Goal: Task Accomplishment & Management: Manage account settings

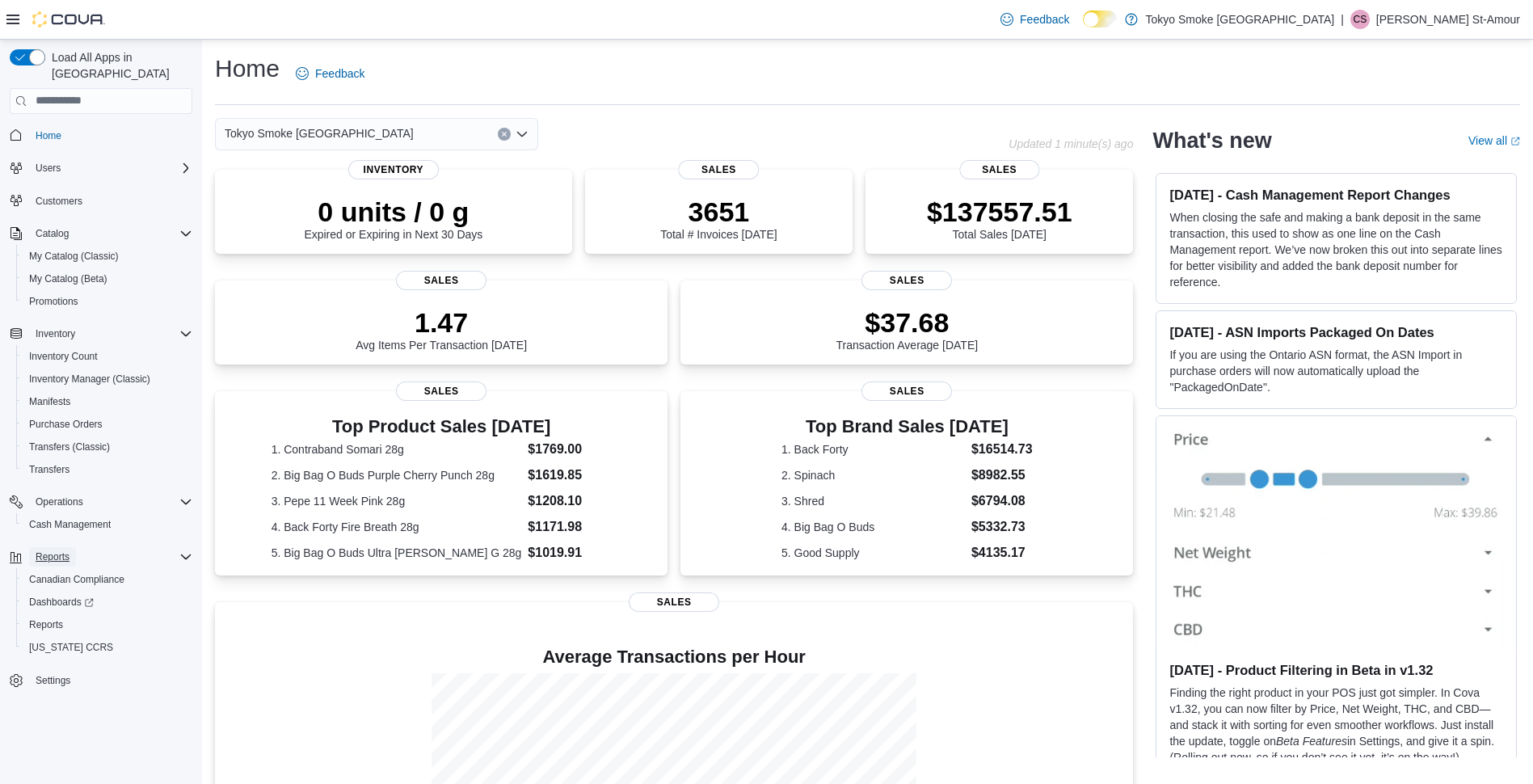
click at [56, 551] on span "Reports" at bounding box center [53, 556] width 34 height 13
click at [185, 551] on icon "Complex example" at bounding box center [185, 556] width 13 height 13
click at [44, 618] on span "Reports" at bounding box center [46, 624] width 34 height 13
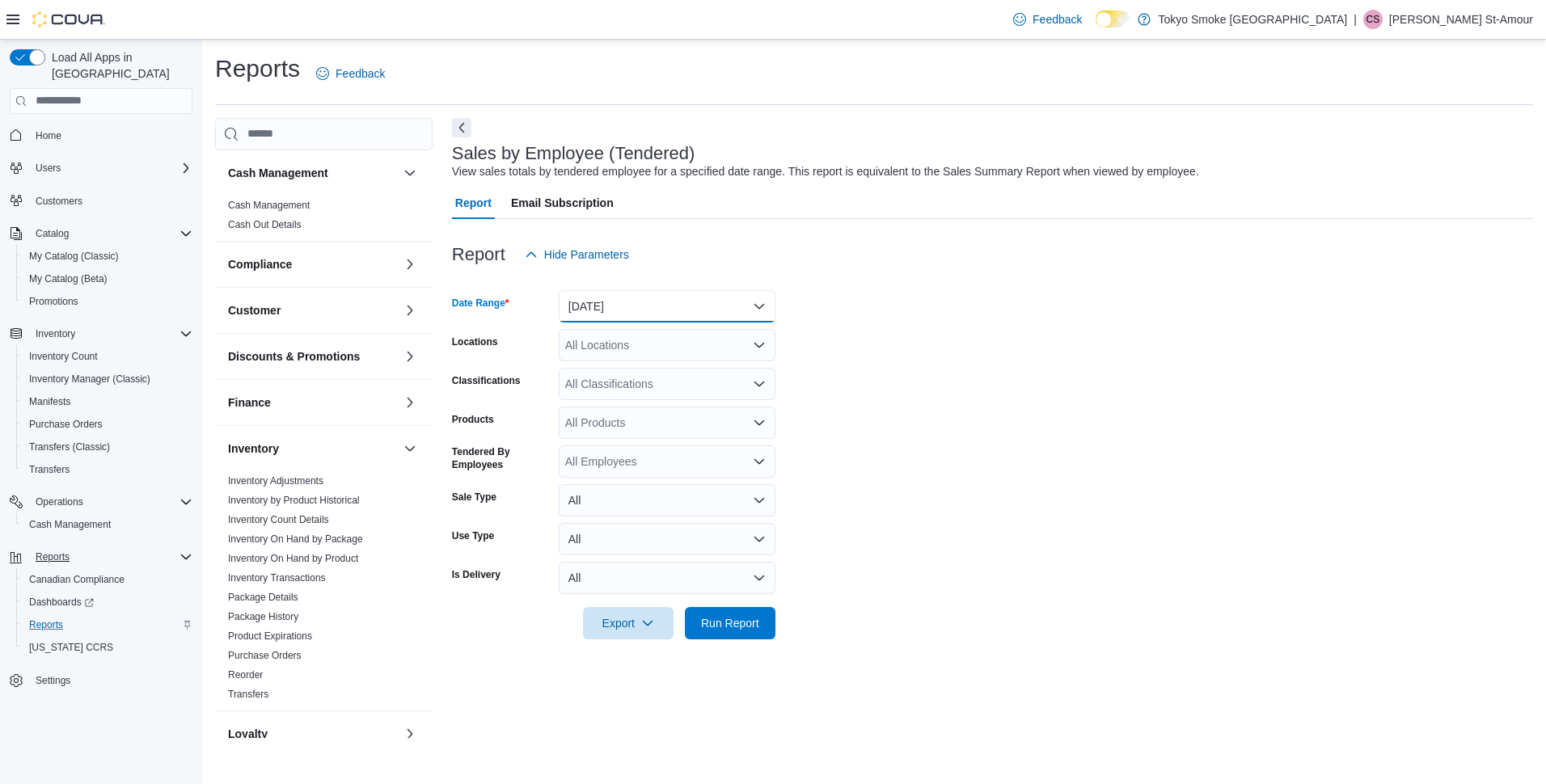
click at [769, 301] on button "[DATE]" at bounding box center [666, 306] width 217 height 33
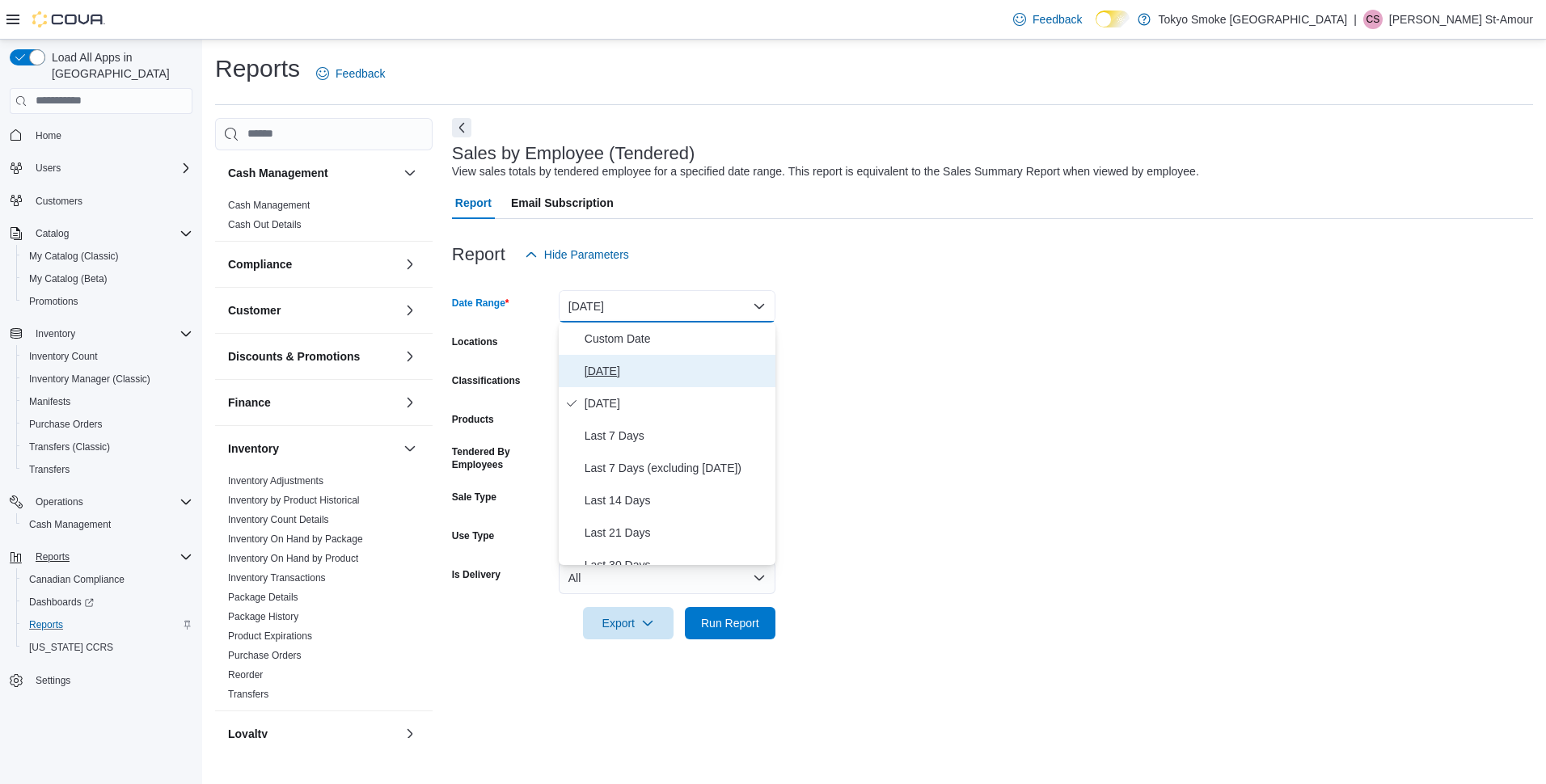
click at [625, 376] on span "[DATE]" at bounding box center [676, 371] width 184 height 19
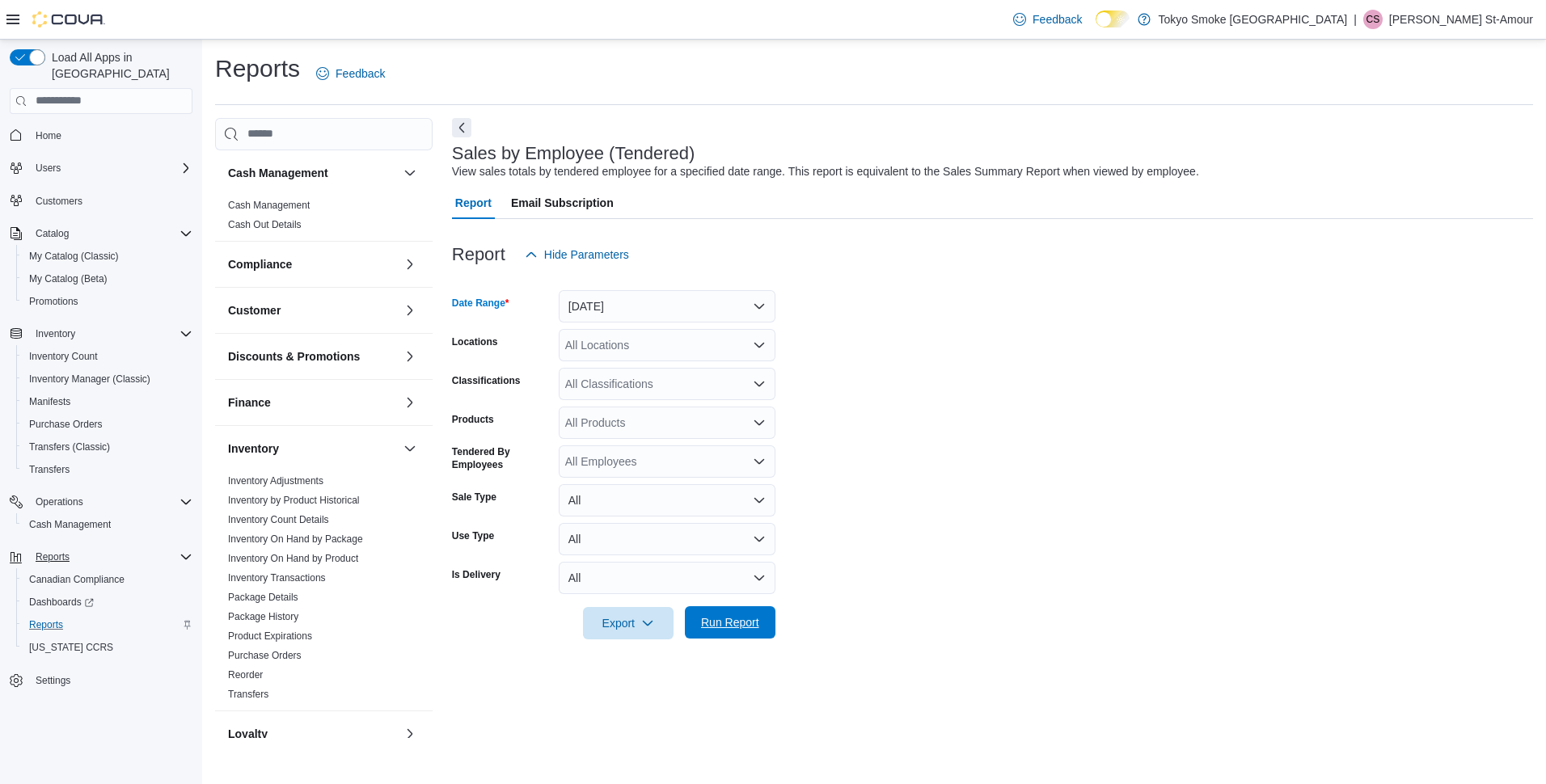
click at [723, 617] on span "Run Report" at bounding box center [730, 622] width 59 height 16
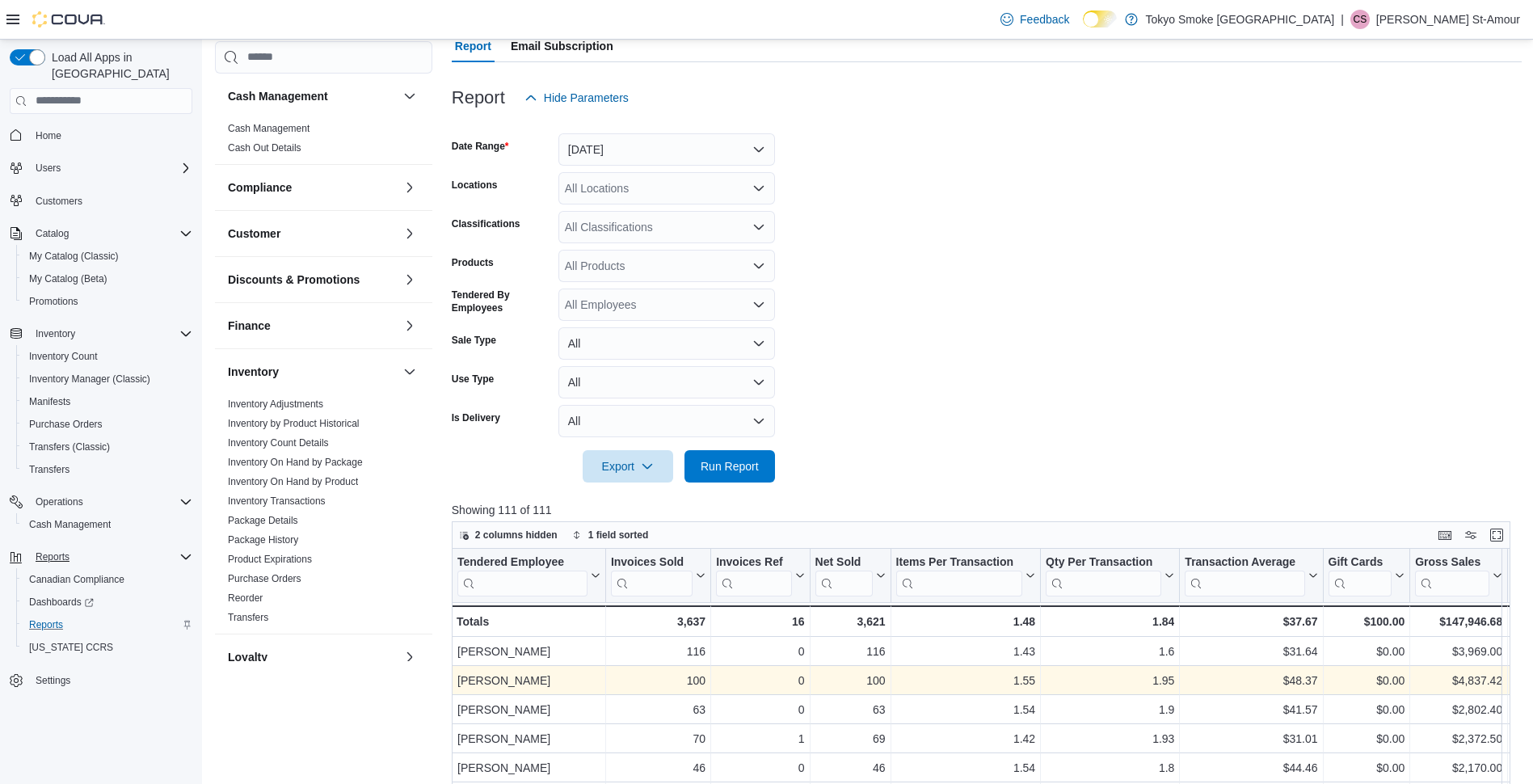
scroll to position [161, 0]
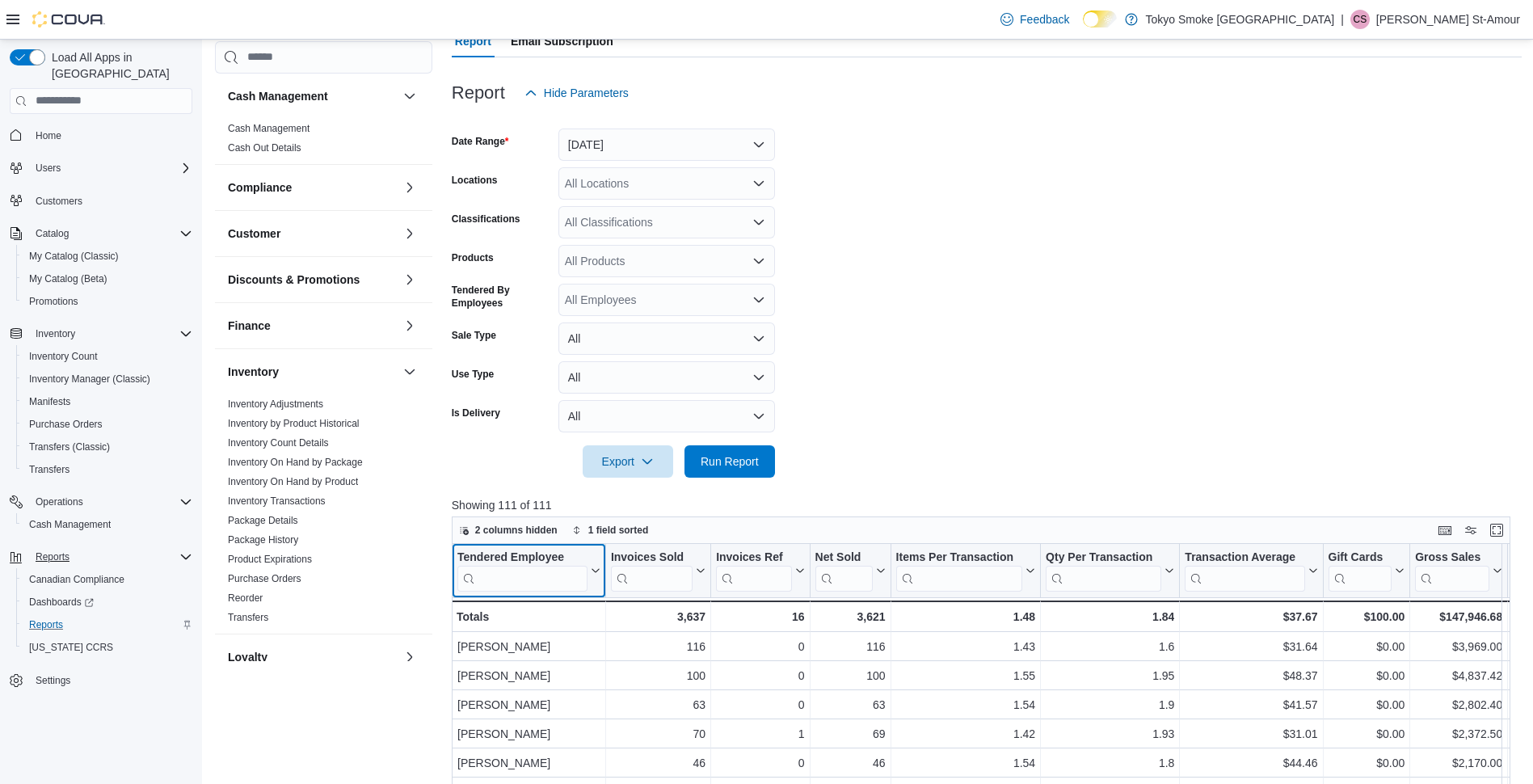
click at [597, 565] on button "Tendered Employee" at bounding box center [529, 570] width 143 height 41
drag, startPoint x: 544, startPoint y: 630, endPoint x: 597, endPoint y: 619, distance: 54.1
click at [544, 630] on span "Sort A-Z" at bounding box center [529, 632] width 33 height 13
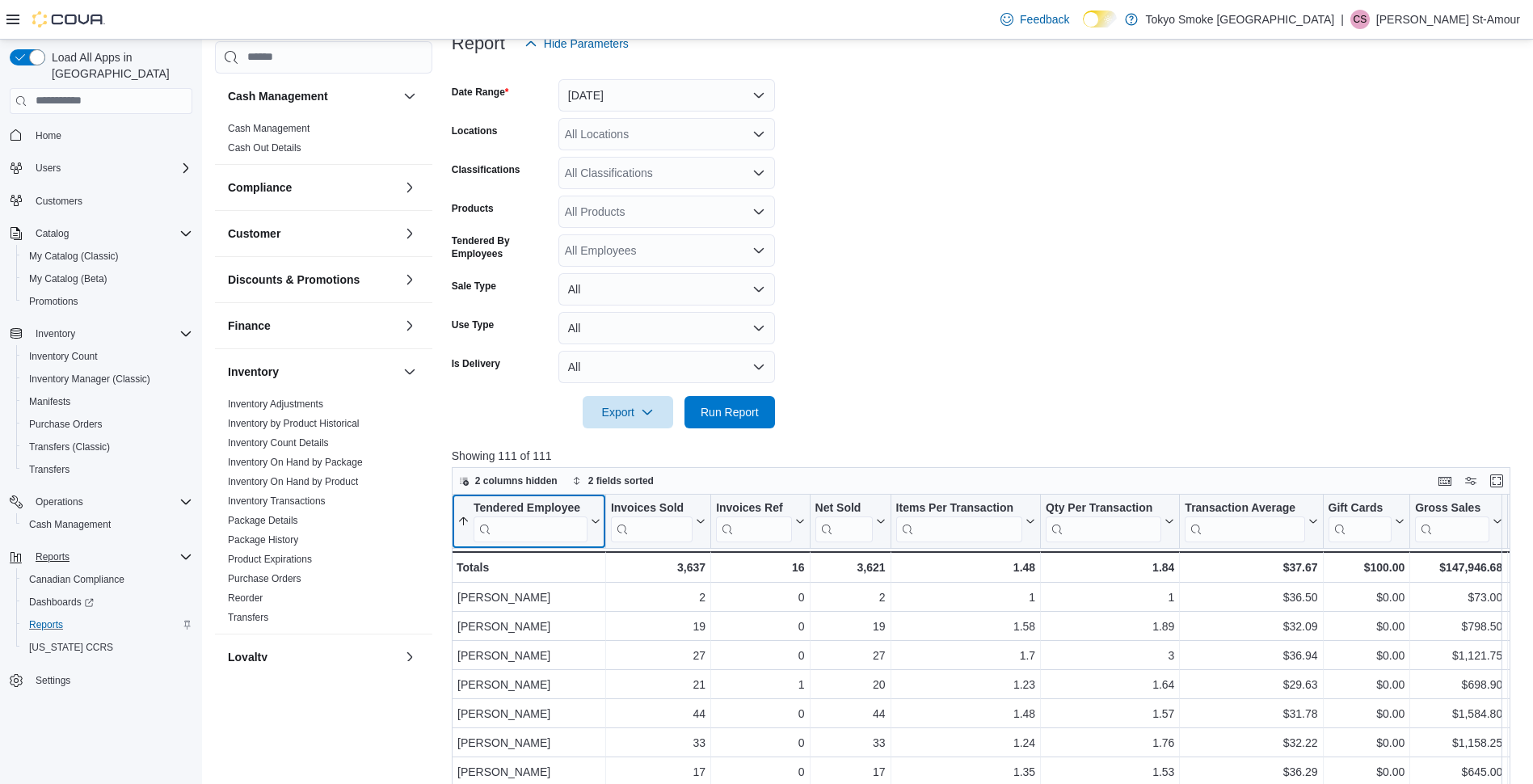
scroll to position [131, 0]
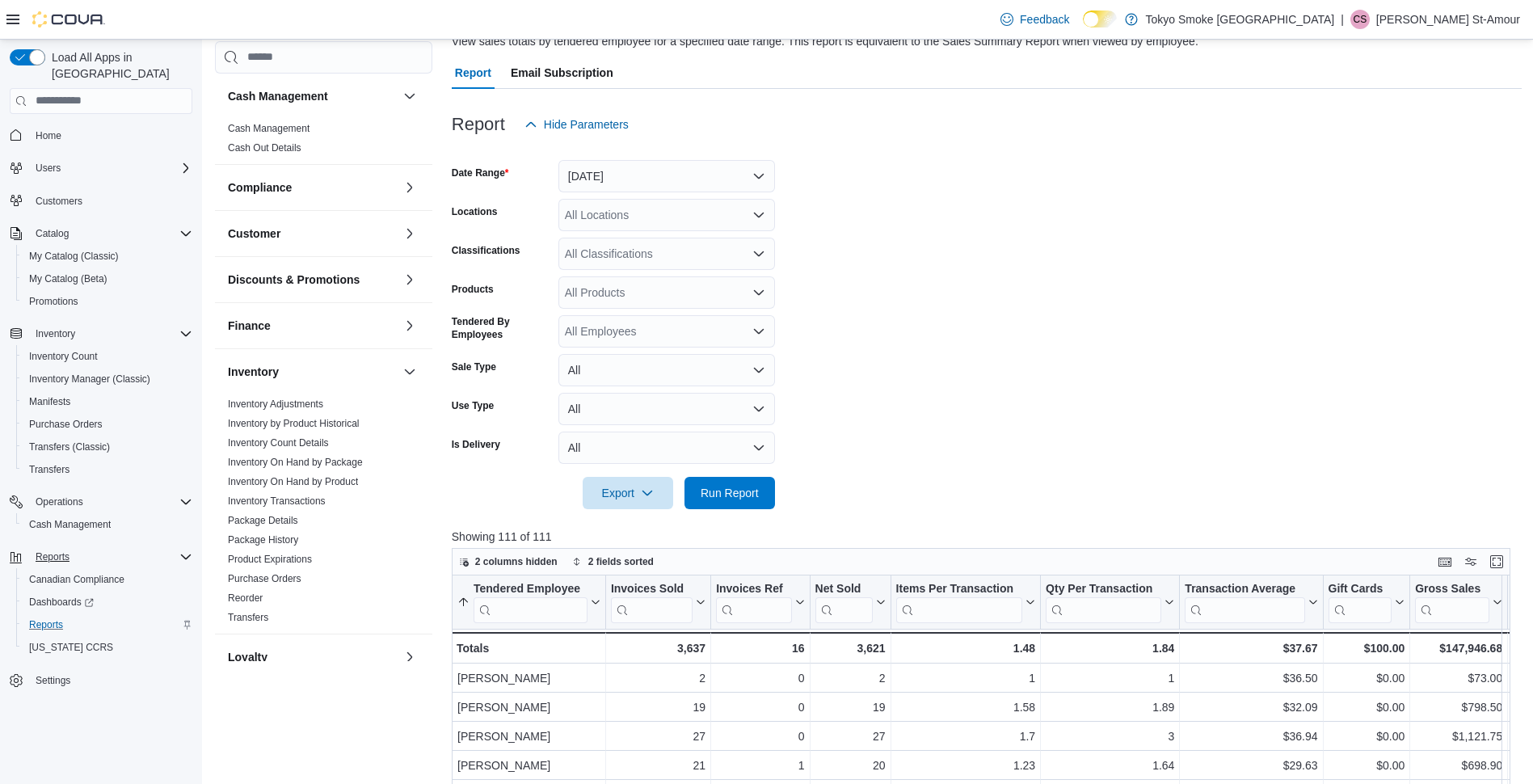
click at [749, 216] on div "All Locations" at bounding box center [666, 215] width 217 height 33
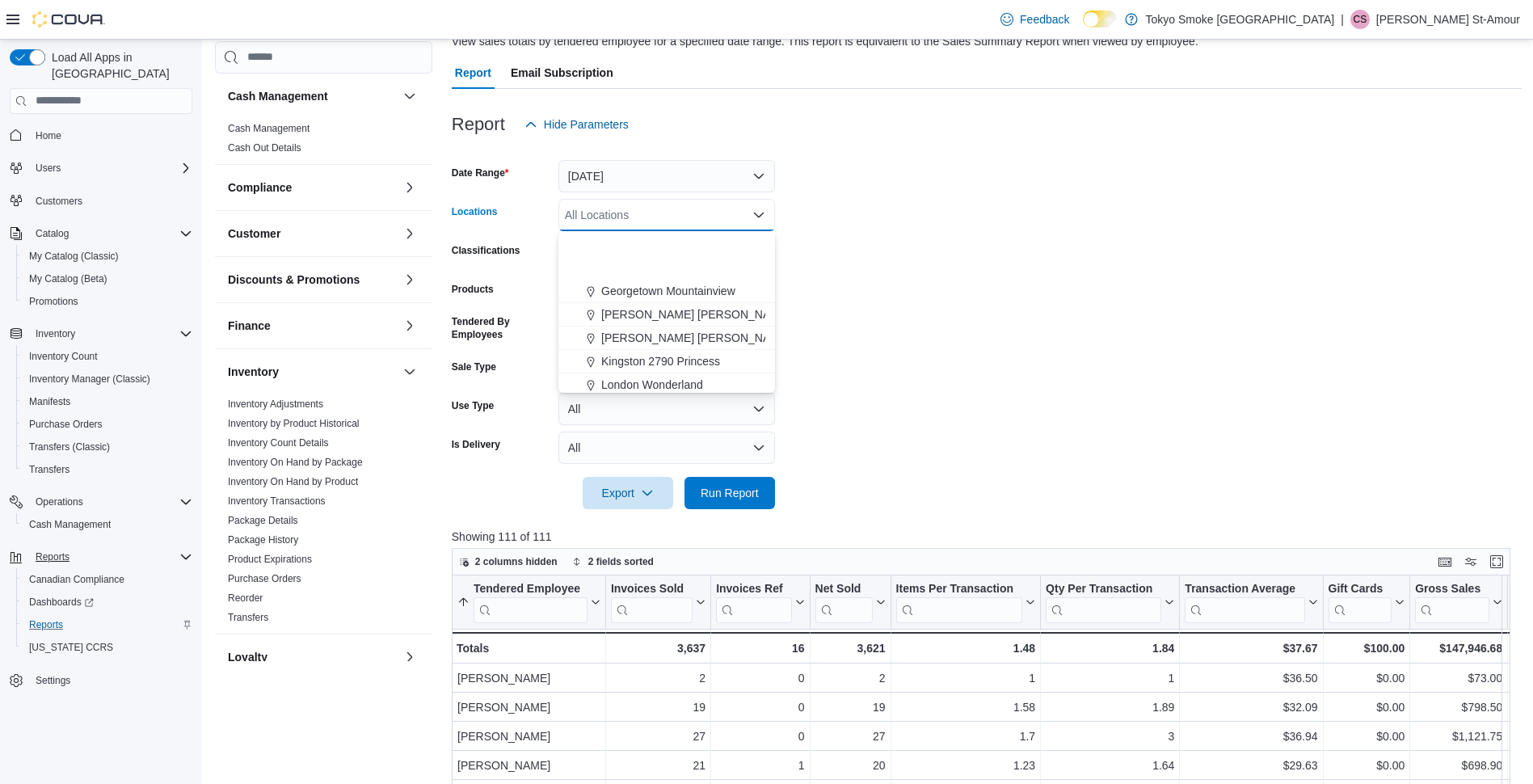
scroll to position [566, 0]
click at [703, 329] on span "[GEOGRAPHIC_DATA]" at bounding box center [660, 332] width 118 height 16
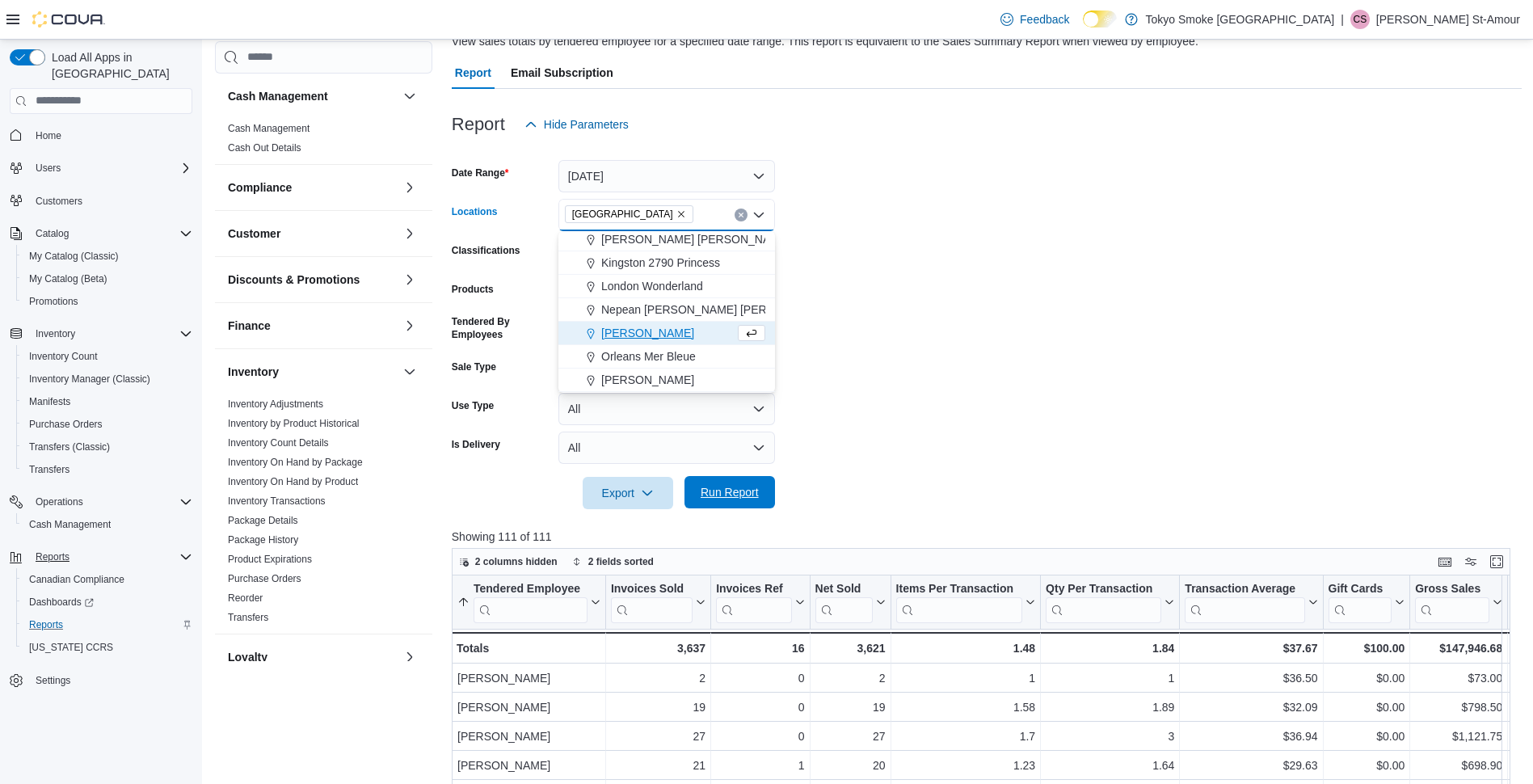
click at [755, 500] on span "Run Report" at bounding box center [730, 492] width 59 height 16
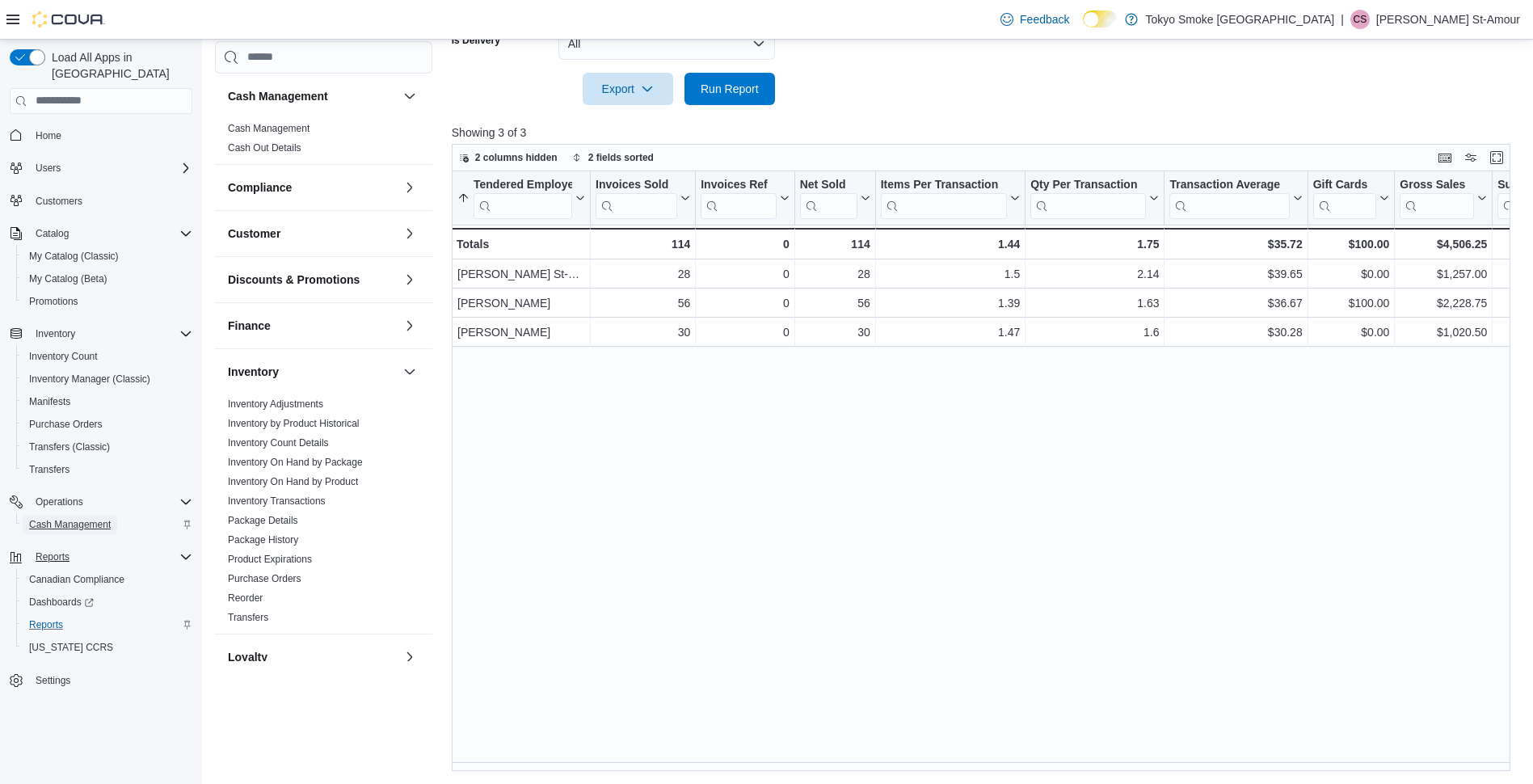
click at [91, 518] on span "Cash Management" at bounding box center [70, 524] width 82 height 13
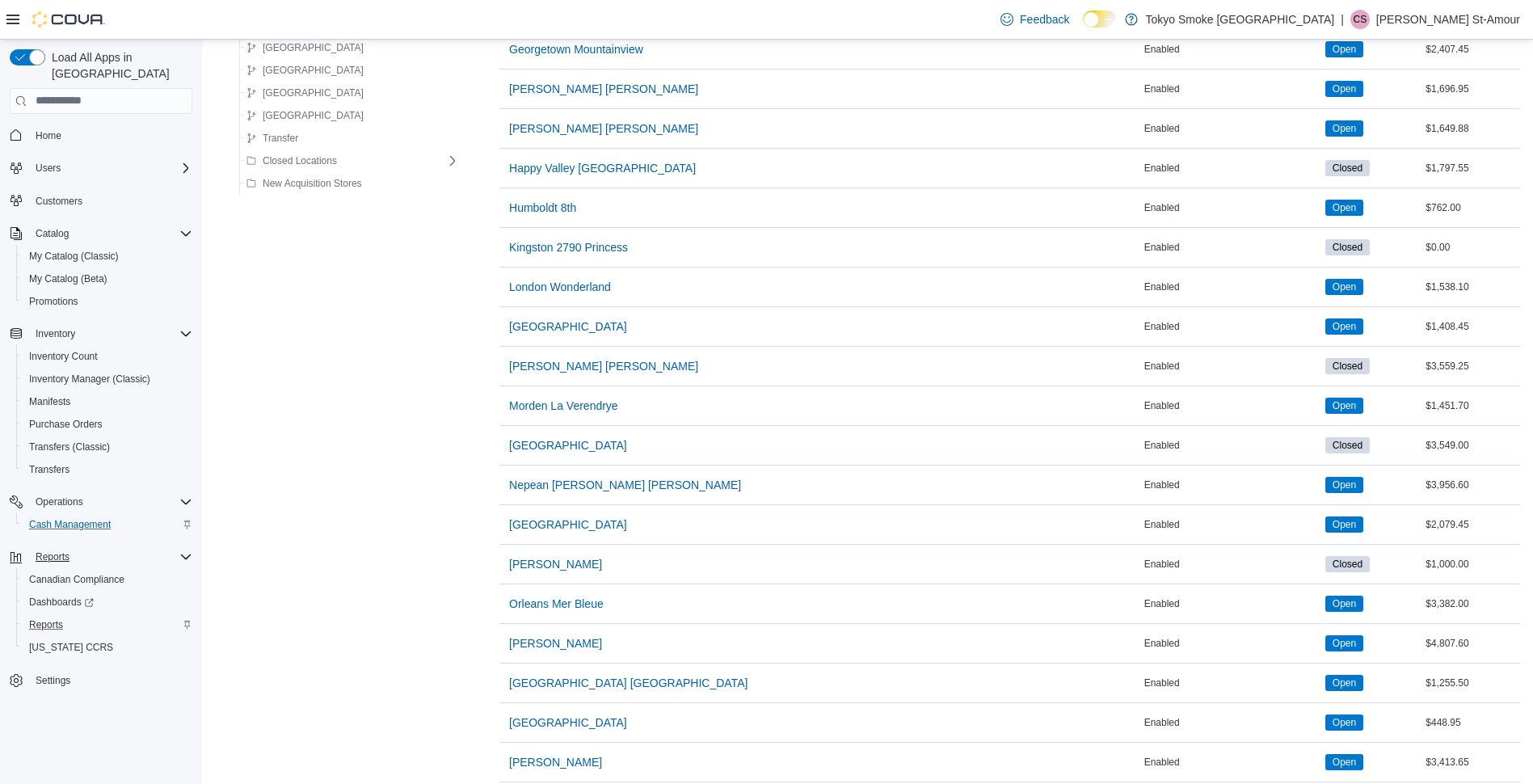
scroll to position [647, 0]
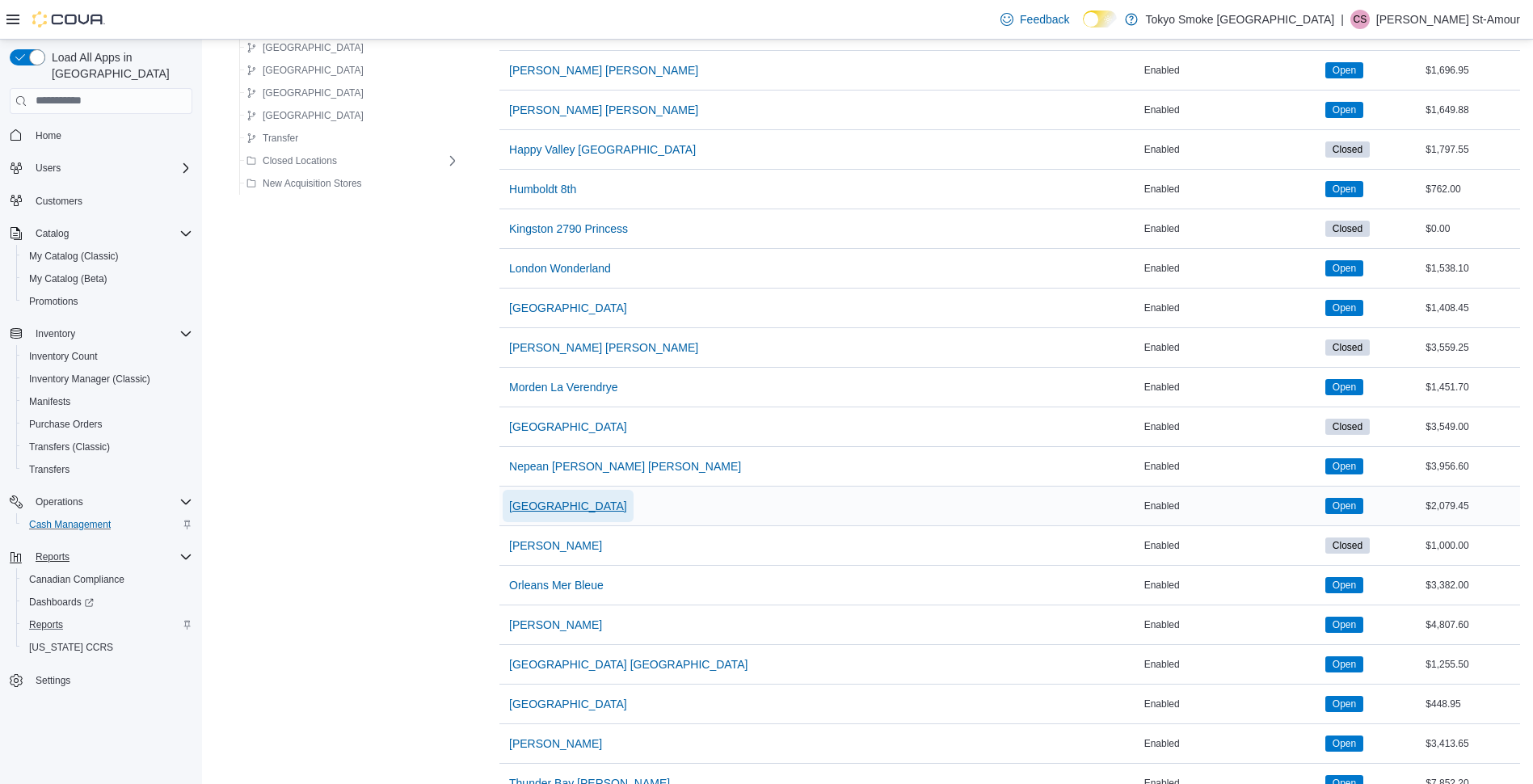
click at [534, 498] on span "[GEOGRAPHIC_DATA]" at bounding box center [568, 505] width 118 height 16
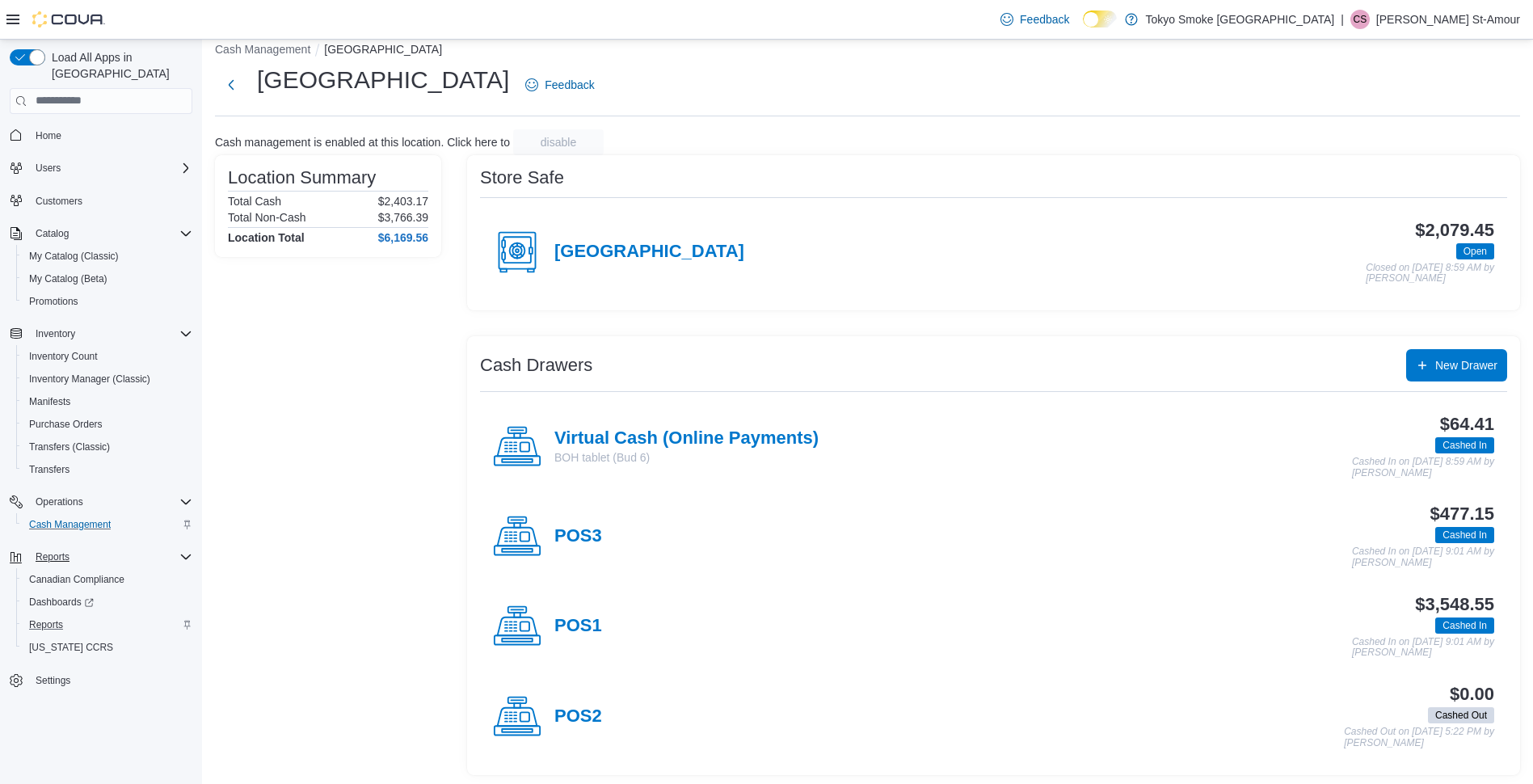
scroll to position [22, 0]
